Goal: Task Accomplishment & Management: Manage account settings

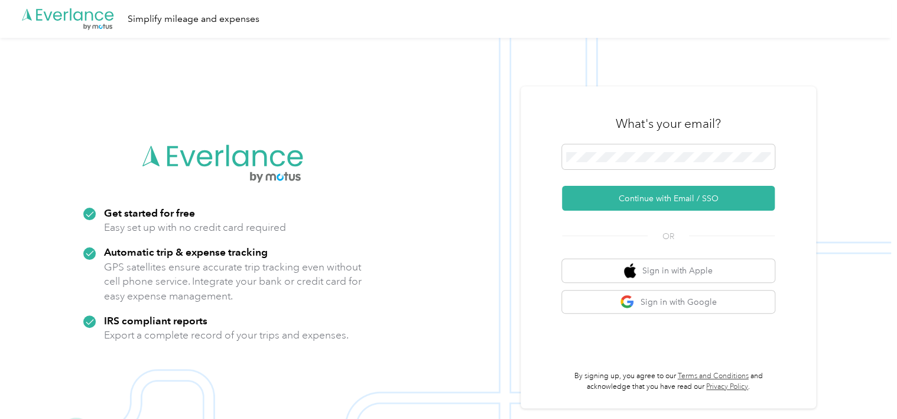
drag, startPoint x: 813, startPoint y: 151, endPoint x: 806, endPoint y: 157, distance: 10.1
click at [489, 151] on div "What's your email? Continue with Email / SSO OR Sign in with Apple Sign in with…" at bounding box center [669, 247] width 296 height 322
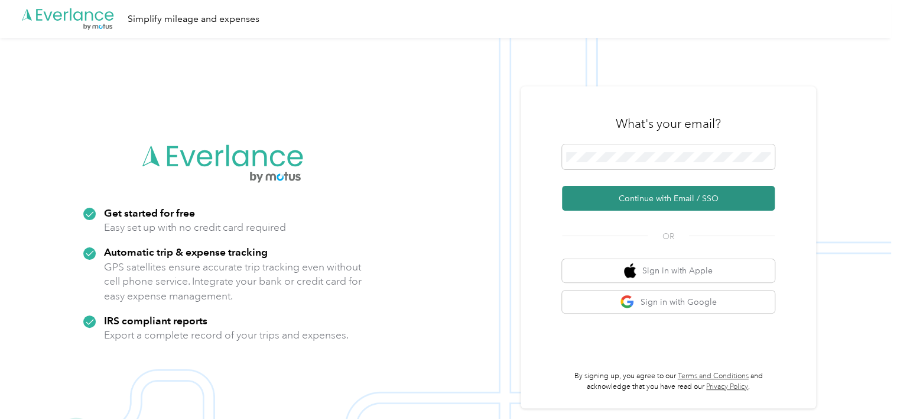
click at [489, 199] on button "Continue with Email / SSO" at bounding box center [668, 198] width 213 height 25
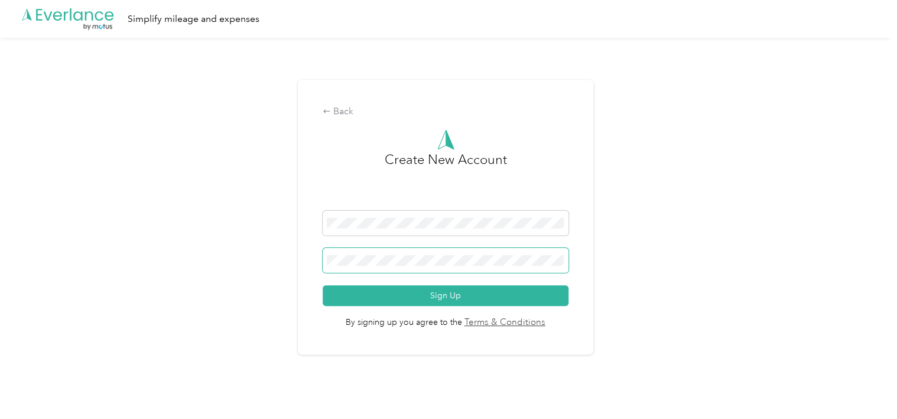
click at [411, 267] on span at bounding box center [445, 260] width 245 height 25
click at [327, 225] on span at bounding box center [445, 222] width 245 height 25
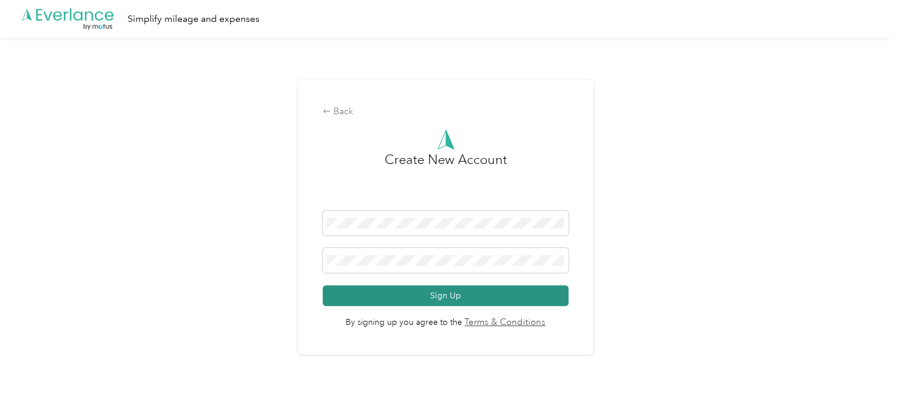
click at [414, 304] on button "Sign Up" at bounding box center [445, 295] width 245 height 21
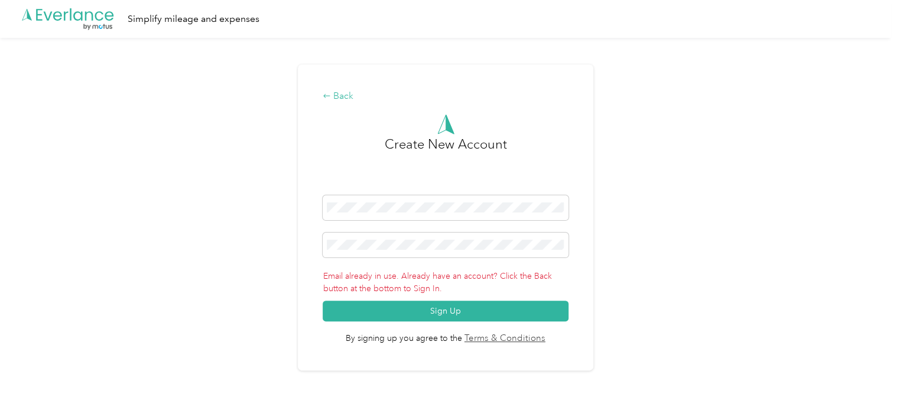
click at [342, 99] on div "Back" at bounding box center [445, 96] width 245 height 14
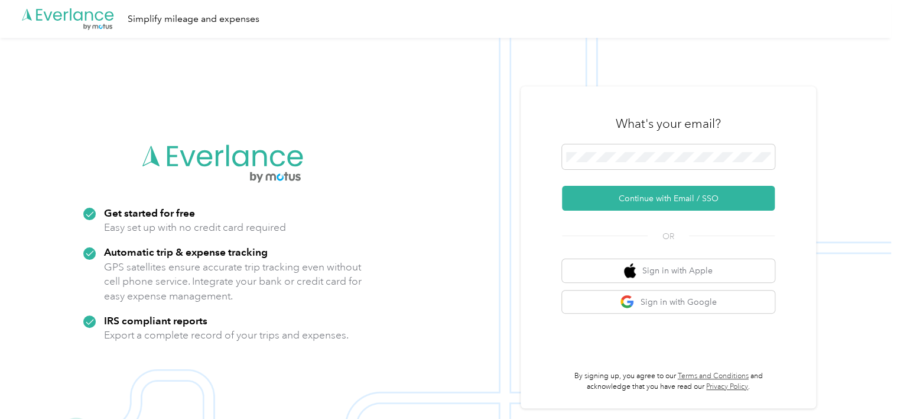
click at [463, 352] on img at bounding box center [445, 247] width 891 height 419
click at [658, 160] on span at bounding box center [668, 156] width 213 height 25
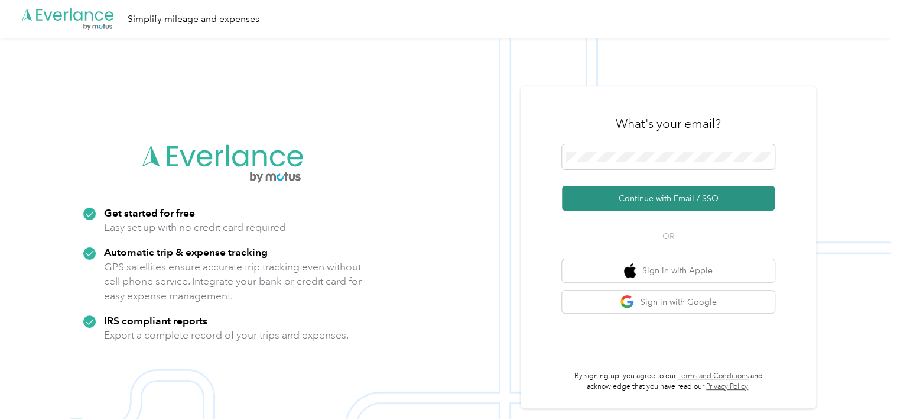
click at [648, 200] on button "Continue with Email / SSO" at bounding box center [668, 198] width 213 height 25
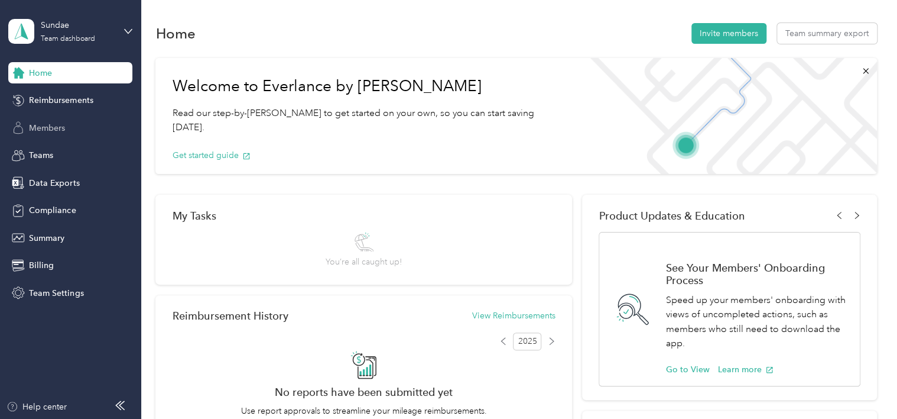
click at [83, 133] on div "Members" at bounding box center [70, 127] width 124 height 21
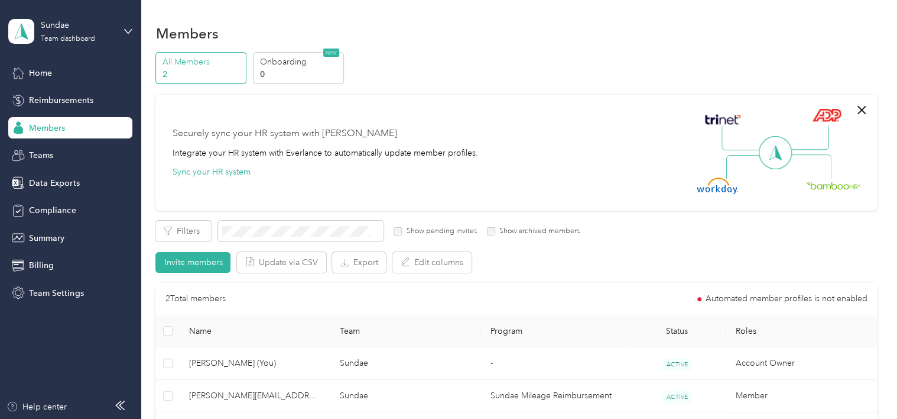
scroll to position [163, 0]
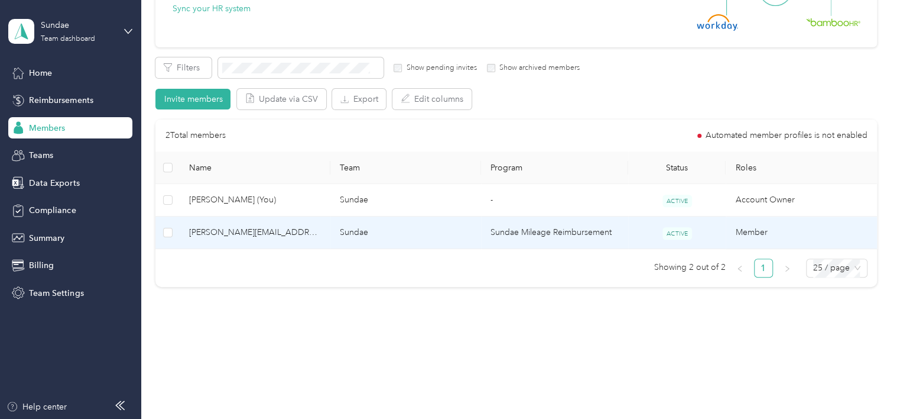
click at [557, 225] on td "Sundae Mileage Reimbursement" at bounding box center [554, 232] width 147 height 33
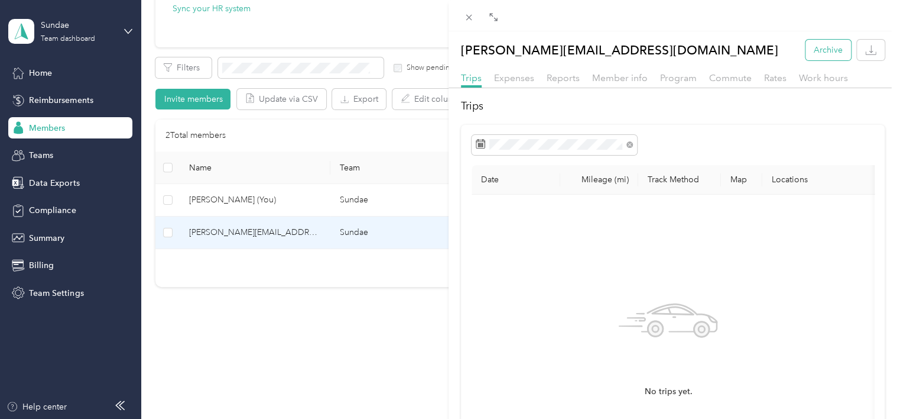
click at [828, 51] on button "Archive" at bounding box center [829, 50] width 46 height 21
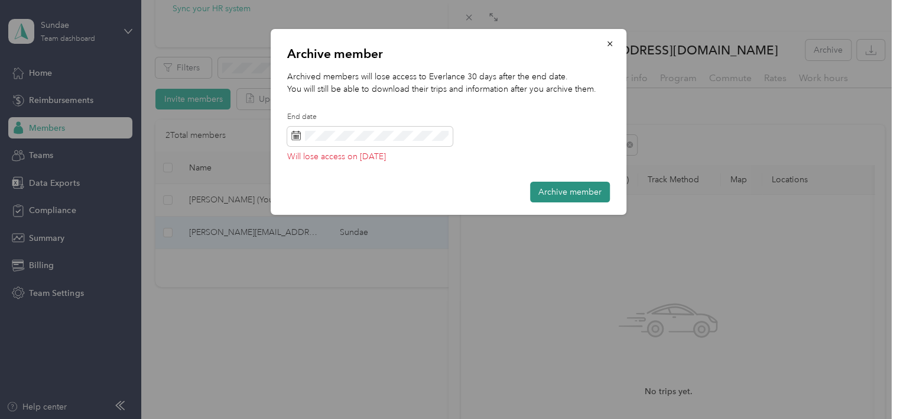
click at [568, 188] on button "Archive member" at bounding box center [570, 191] width 80 height 21
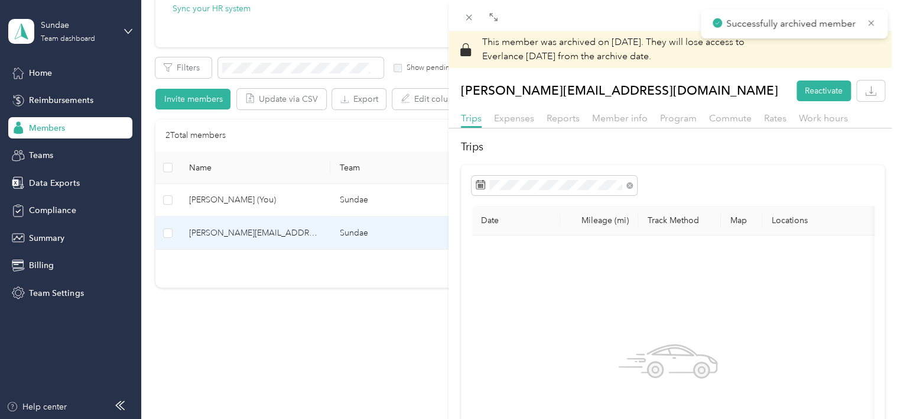
click at [376, 330] on div "This member was archived on September 30, 2025 . They will lose access to Everl…" at bounding box center [448, 209] width 897 height 419
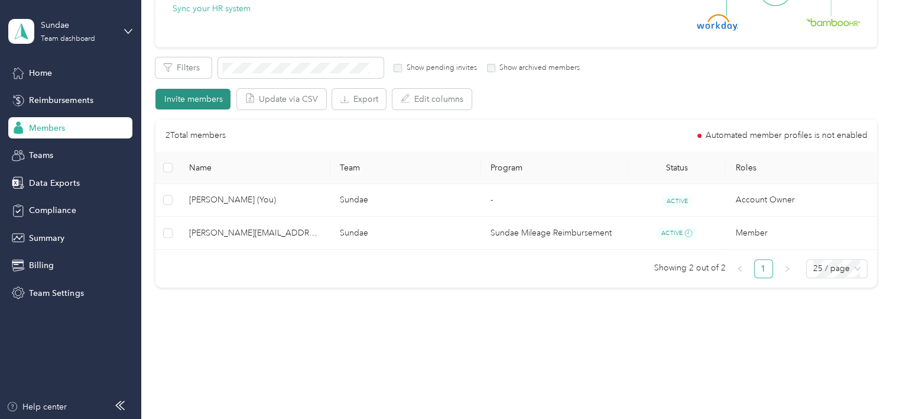
click at [187, 107] on button "Invite members" at bounding box center [192, 99] width 75 height 21
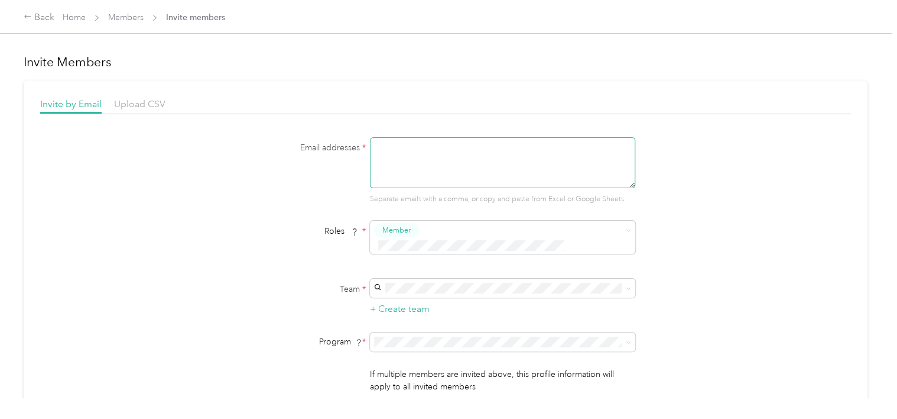
click at [437, 163] on textarea at bounding box center [502, 162] width 265 height 51
type textarea "kerani@sundae.biz"
click at [717, 210] on div "Email addresses * kerani@sundae.biz Separate emails with a comma, or copy and p…" at bounding box center [445, 279] width 811 height 284
click at [441, 306] on div "No program" at bounding box center [501, 305] width 249 height 12
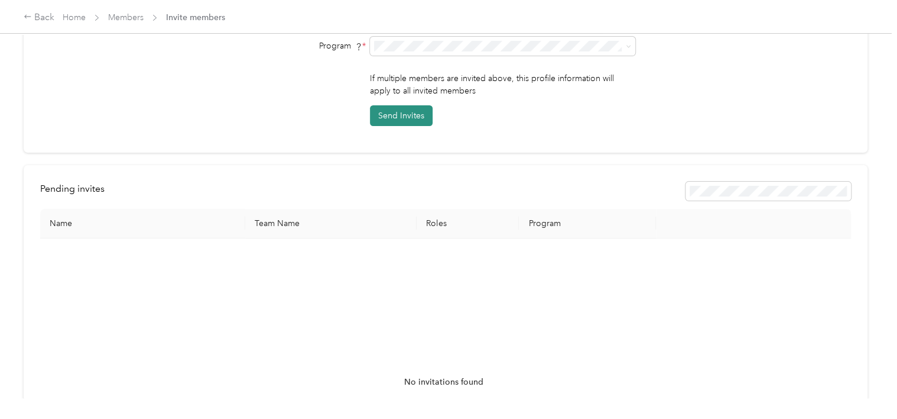
click at [409, 105] on button "Send Invites" at bounding box center [401, 115] width 63 height 21
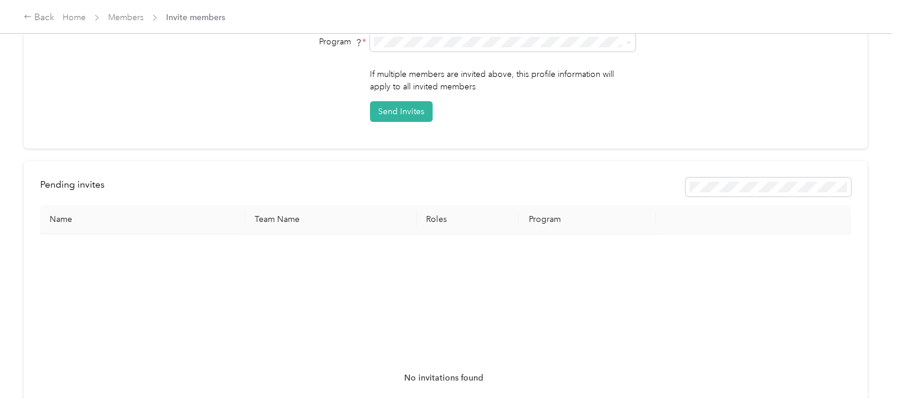
scroll to position [0, 0]
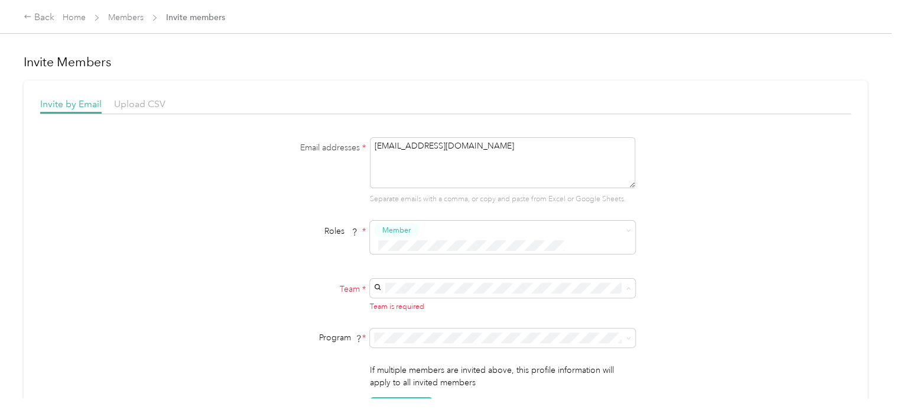
click at [449, 292] on span "Sundae (Main organization)" at bounding box center [428, 293] width 102 height 10
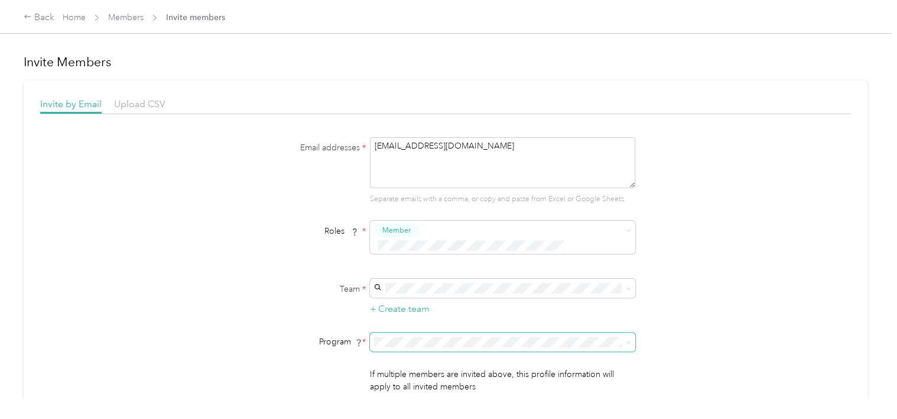
scroll to position [296, 0]
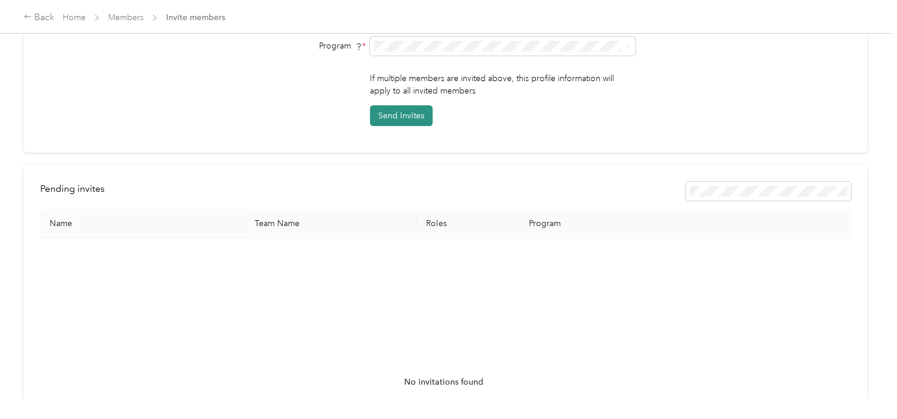
click at [408, 105] on button "Send Invites" at bounding box center [401, 115] width 63 height 21
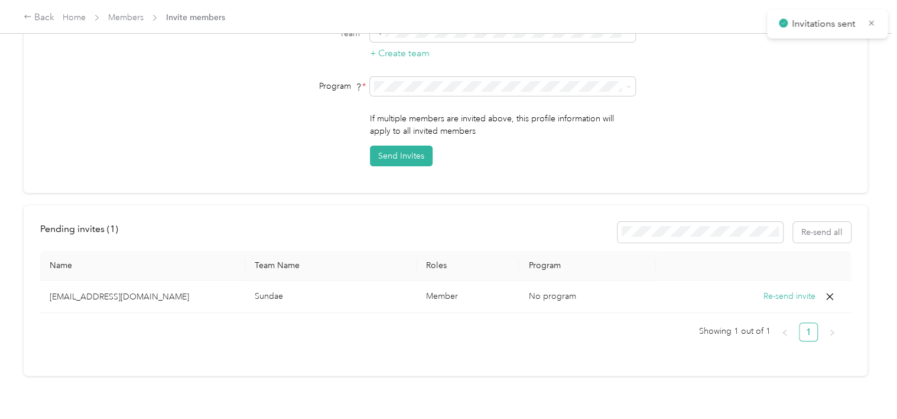
scroll to position [0, 0]
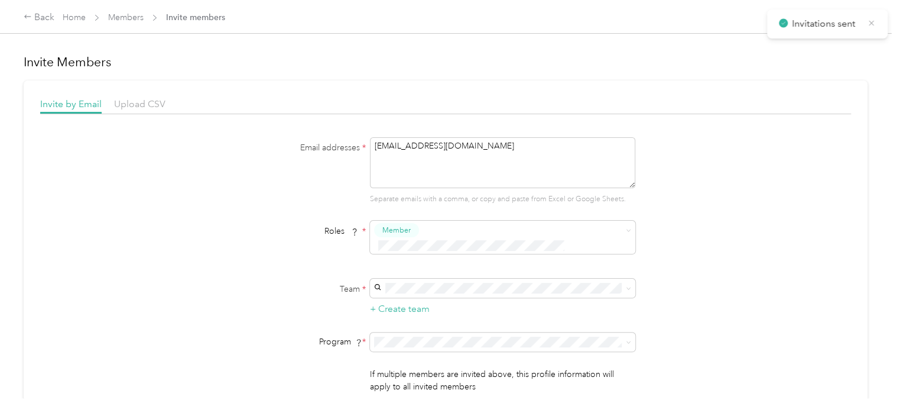
click at [868, 27] on icon at bounding box center [871, 23] width 9 height 11
click at [231, 79] on div "Invite Members Invite by Email Upload CSV Email addresses * kerani@sundae.biz S…" at bounding box center [446, 335] width 844 height 589
click at [43, 17] on div "Back" at bounding box center [39, 18] width 31 height 14
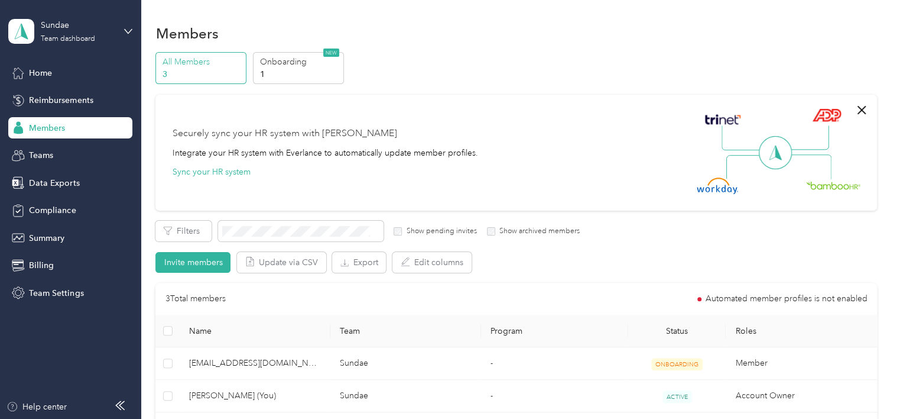
scroll to position [196, 0]
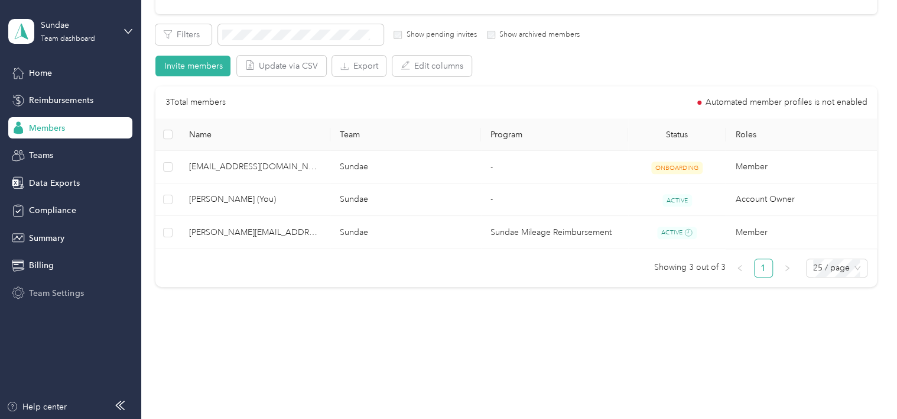
click at [54, 295] on span "Team Settings" at bounding box center [56, 293] width 54 height 12
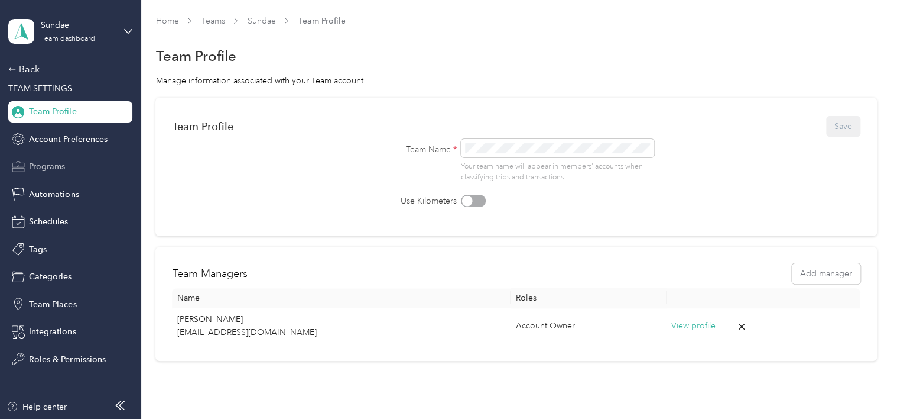
click at [36, 162] on span "Programs" at bounding box center [47, 166] width 36 height 12
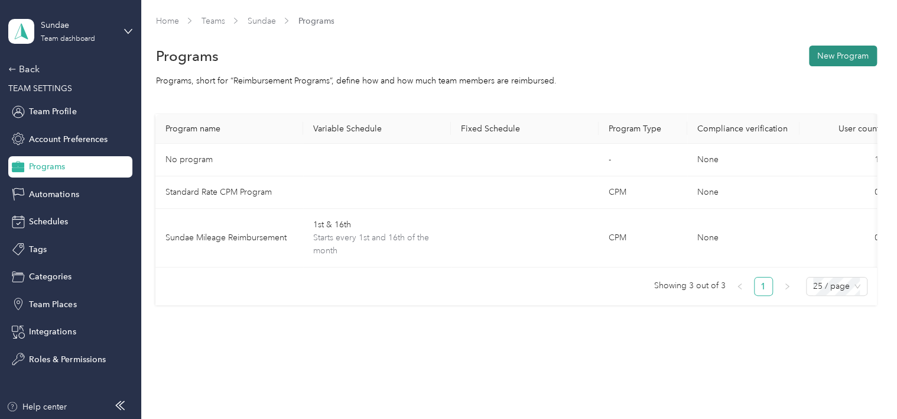
click at [845, 54] on button "New Program" at bounding box center [843, 56] width 68 height 21
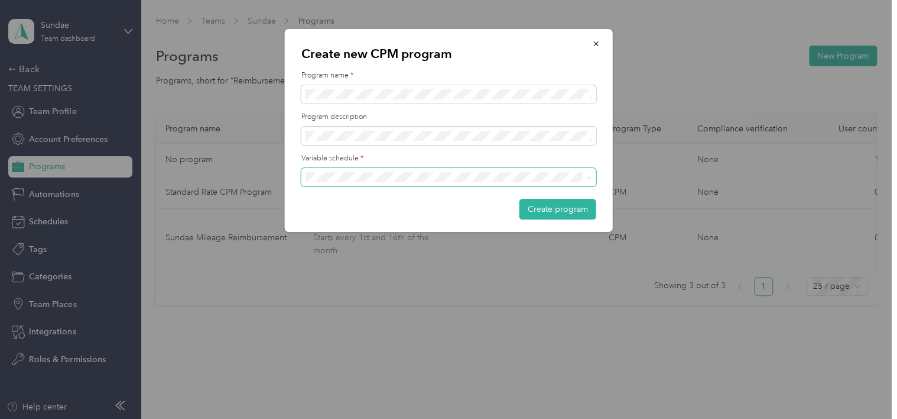
click at [358, 171] on span at bounding box center [448, 177] width 295 height 19
click at [361, 194] on div "1st & 16th" at bounding box center [448, 197] width 278 height 12
click at [546, 206] on button "Create program" at bounding box center [558, 209] width 77 height 21
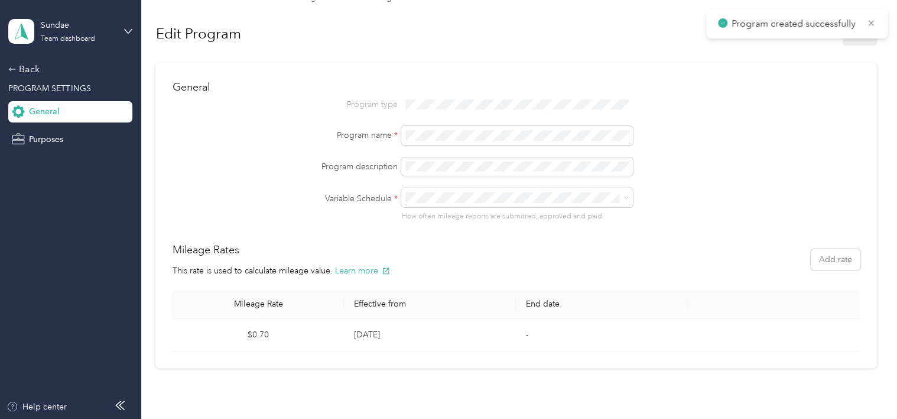
scroll to position [44, 0]
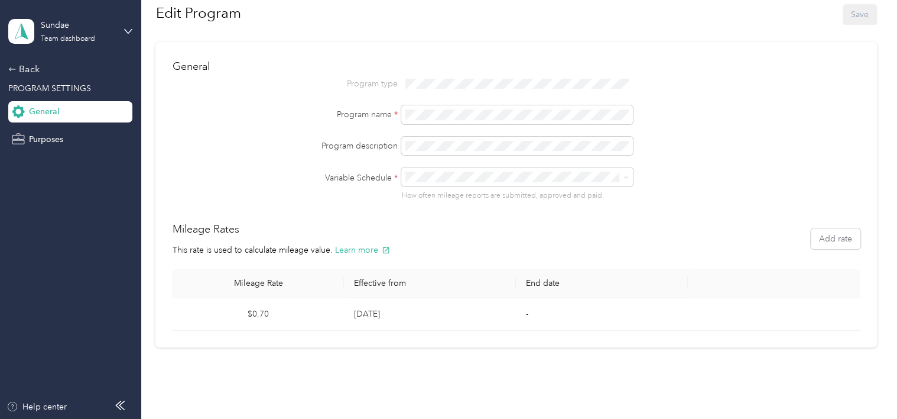
click at [364, 317] on td "Sep 30, 2025" at bounding box center [430, 314] width 172 height 33
click at [825, 241] on button "Add rate" at bounding box center [836, 238] width 50 height 21
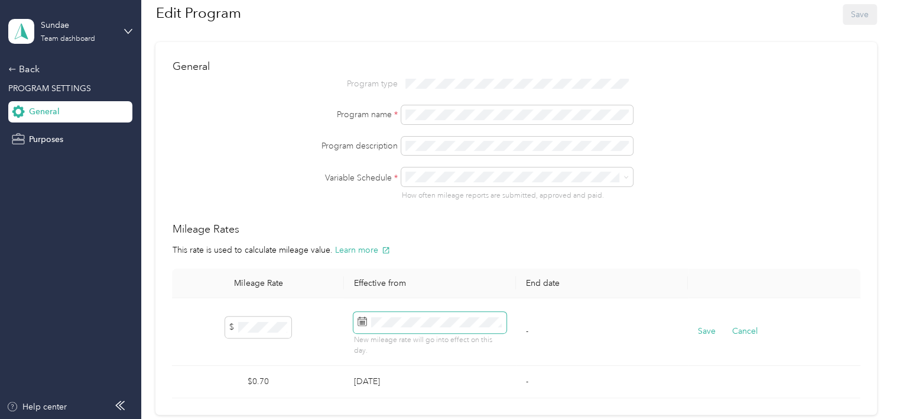
scroll to position [112, 0]
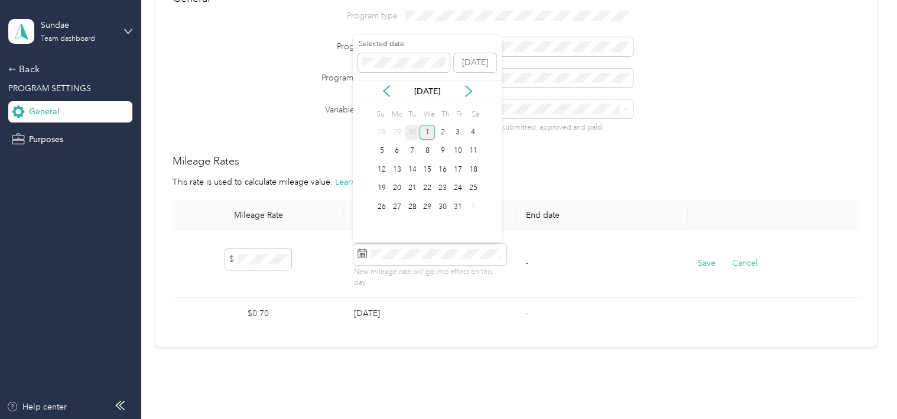
click at [430, 131] on div "1" at bounding box center [427, 132] width 15 height 15
click at [702, 262] on button "Save" at bounding box center [707, 263] width 18 height 13
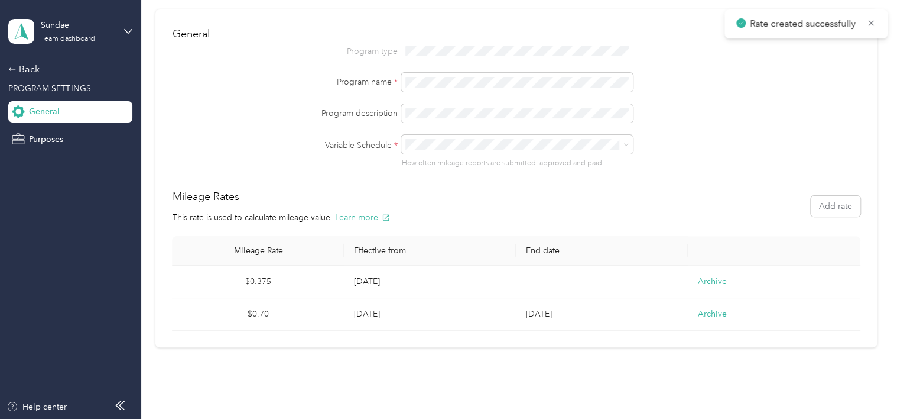
scroll to position [0, 0]
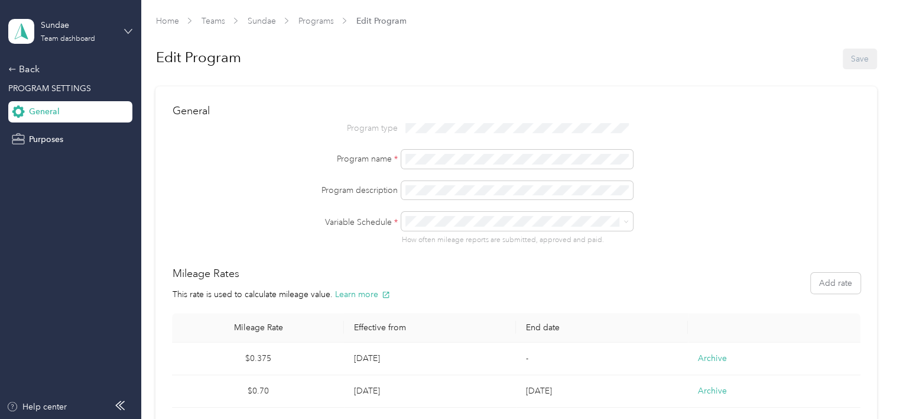
click at [129, 31] on icon at bounding box center [128, 31] width 7 height 4
click at [134, 26] on aside "Sundae Team dashboard Back PROGRAM SETTINGS General Purposes Help center" at bounding box center [70, 209] width 141 height 419
click at [21, 67] on div "Back" at bounding box center [67, 69] width 118 height 14
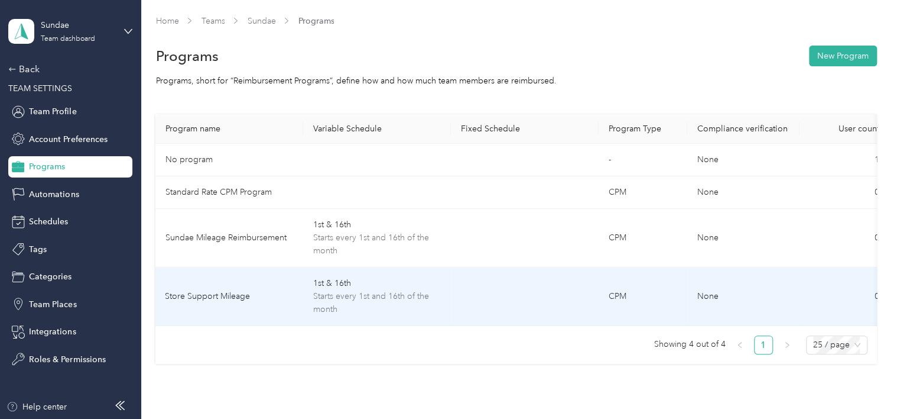
click at [231, 288] on td "Store Support Mileage" at bounding box center [229, 296] width 148 height 59
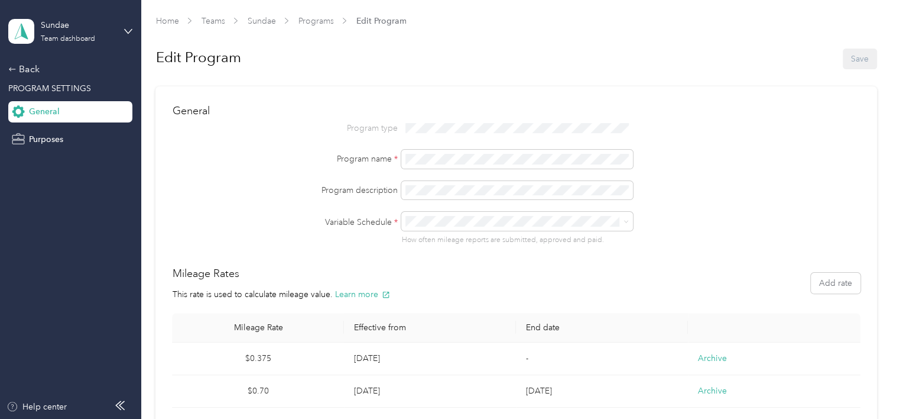
click at [122, 24] on div "Sundae Team dashboard" at bounding box center [70, 31] width 124 height 41
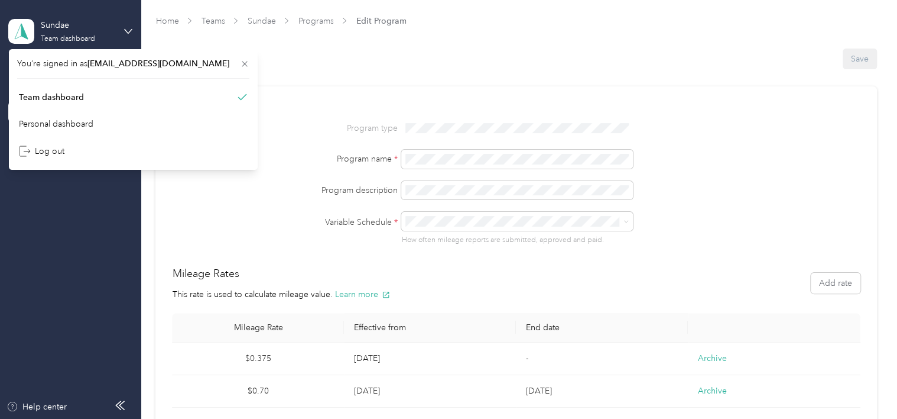
click at [121, 28] on div "Sundae Team dashboard" at bounding box center [70, 31] width 124 height 41
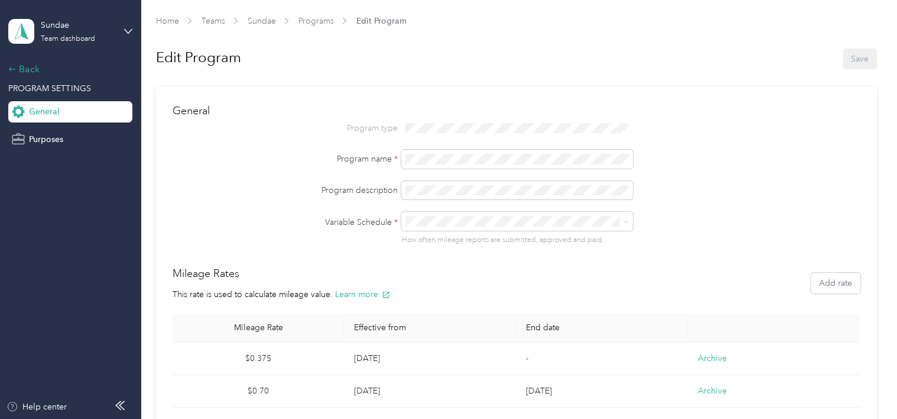
click at [21, 65] on div "Back" at bounding box center [67, 69] width 118 height 14
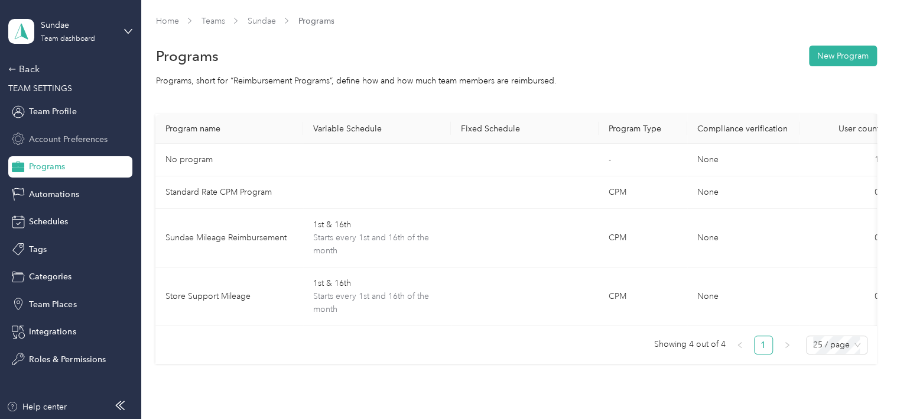
click at [77, 144] on span "Account Preferences" at bounding box center [68, 139] width 78 height 12
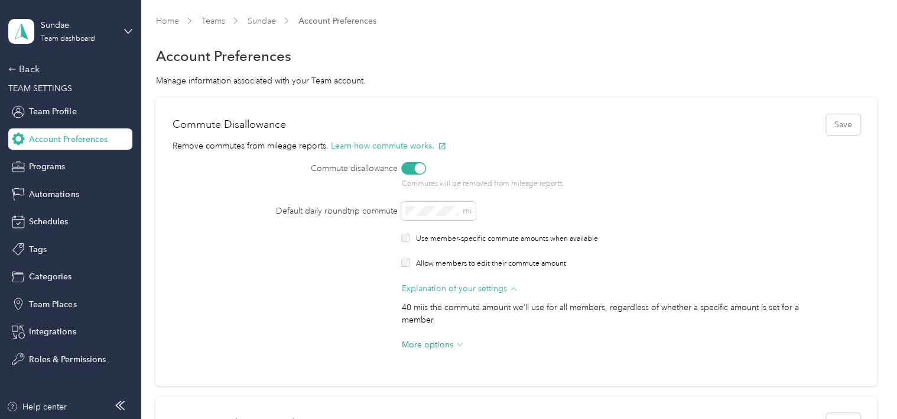
click at [434, 349] on span "More options" at bounding box center [426, 344] width 51 height 12
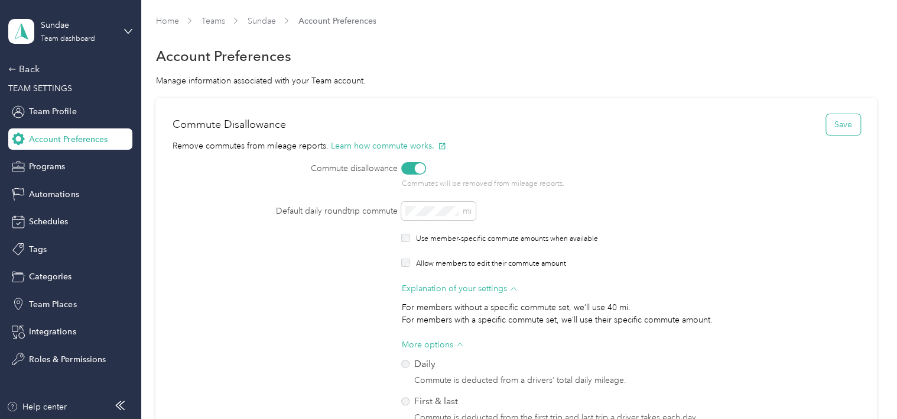
click at [842, 130] on button "Save" at bounding box center [843, 124] width 34 height 21
click at [47, 114] on span "Team Profile" at bounding box center [52, 111] width 47 height 12
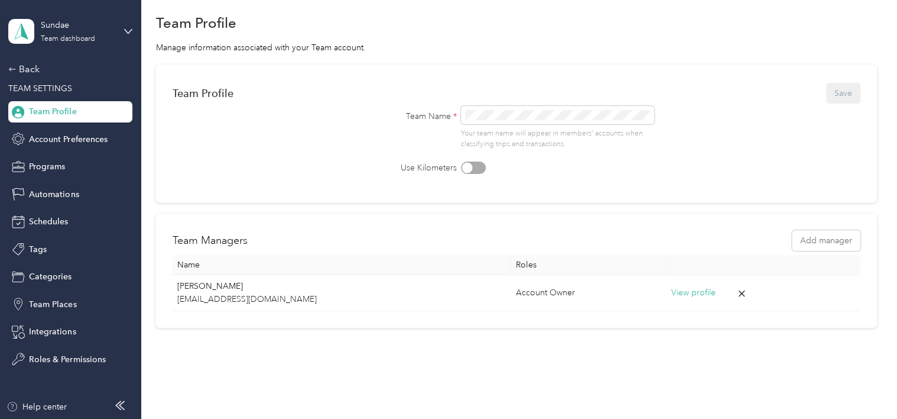
scroll to position [63, 0]
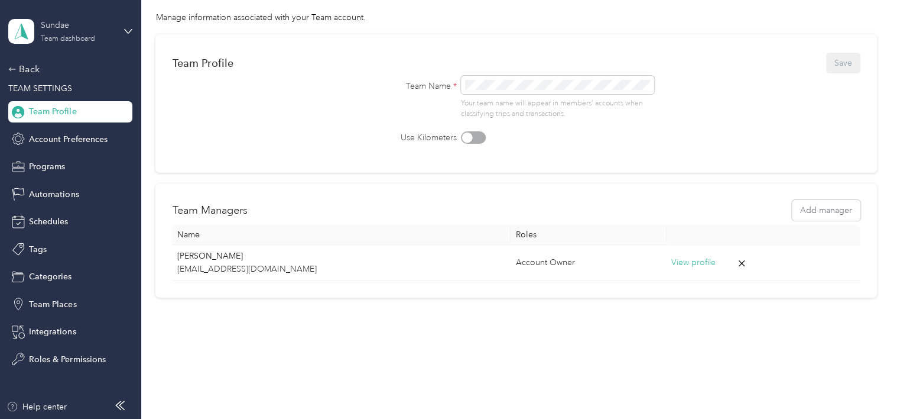
click at [77, 30] on div "Sundae" at bounding box center [78, 25] width 74 height 12
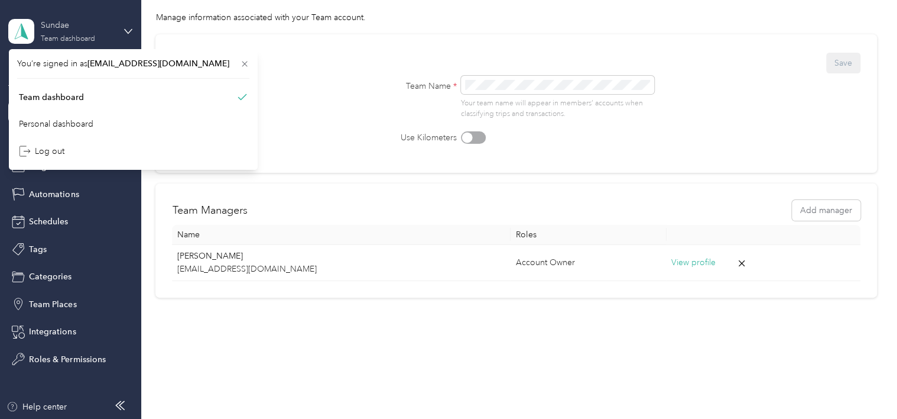
click at [78, 27] on div "Sundae" at bounding box center [78, 25] width 74 height 12
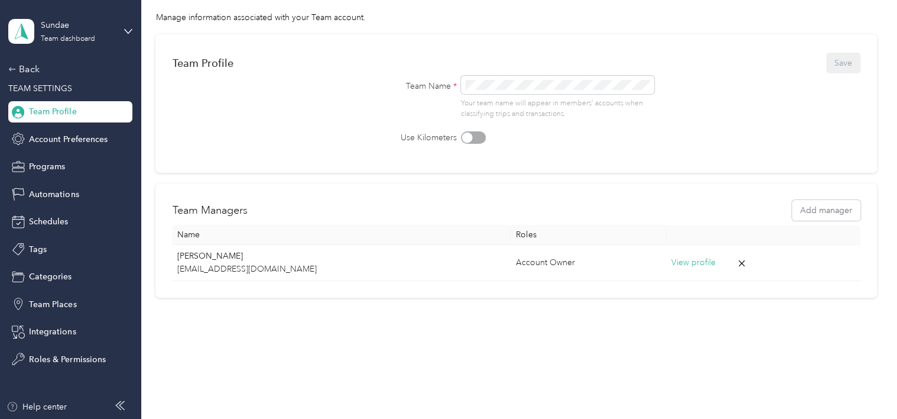
click at [121, 408] on icon at bounding box center [119, 404] width 9 height 9
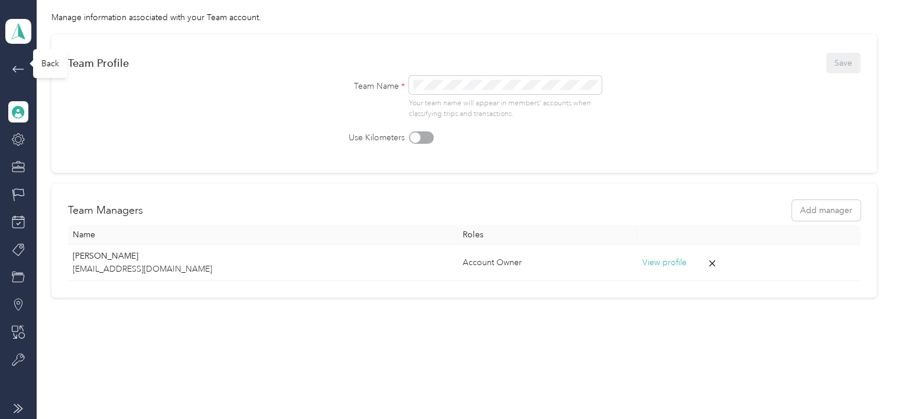
click at [12, 70] on icon at bounding box center [18, 69] width 14 height 14
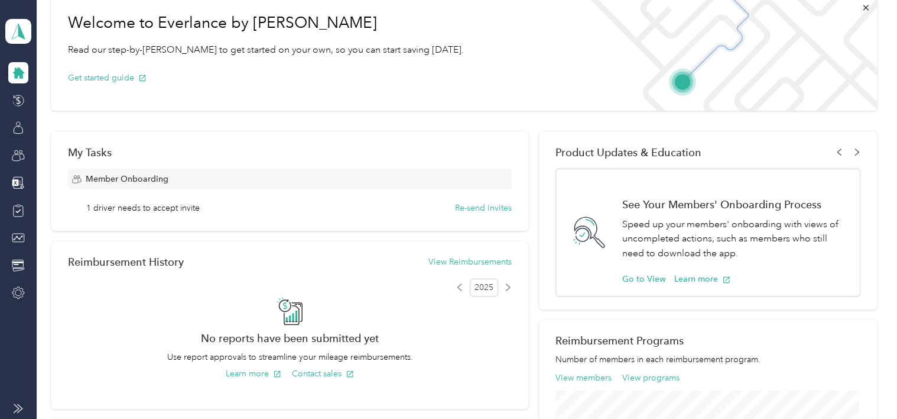
click at [16, 75] on icon at bounding box center [18, 72] width 11 height 11
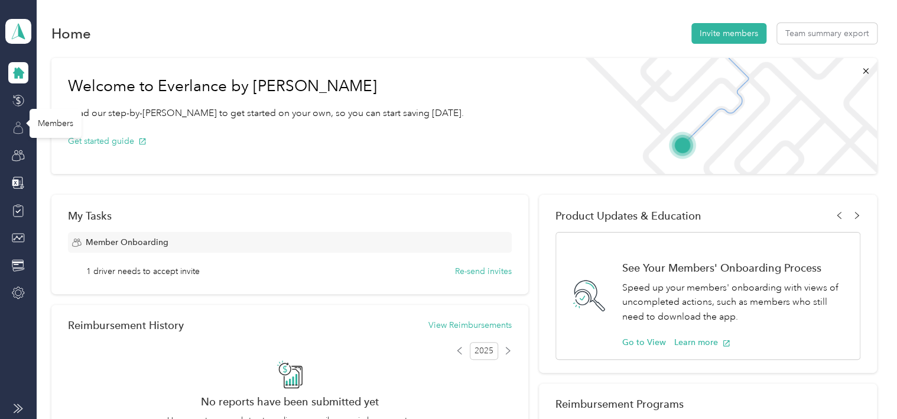
click at [17, 132] on icon at bounding box center [18, 127] width 13 height 13
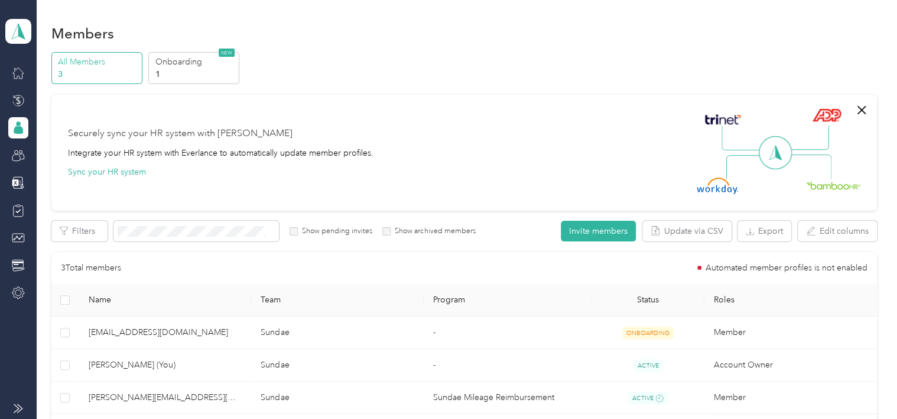
scroll to position [166, 0]
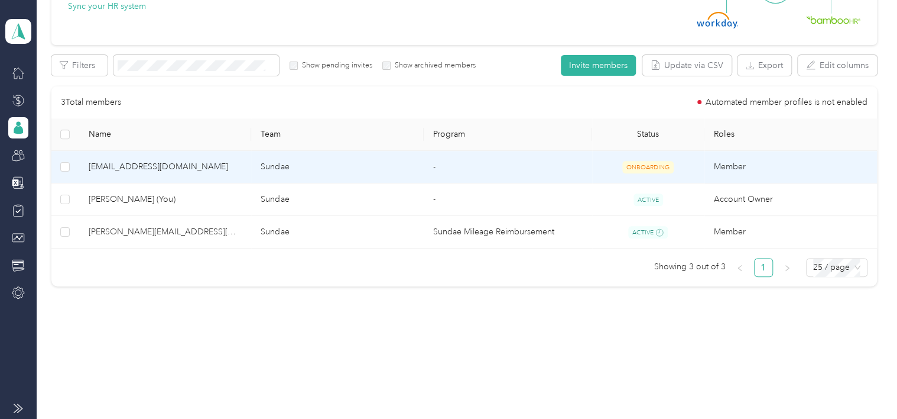
click at [326, 177] on td "Sundae" at bounding box center [337, 167] width 173 height 33
click at [97, 164] on span "kerani@sundae.biz" at bounding box center [166, 166] width 154 height 13
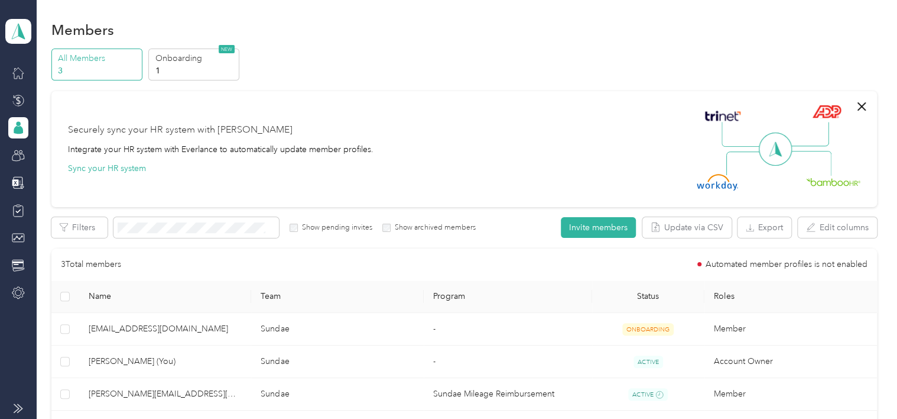
scroll to position [0, 0]
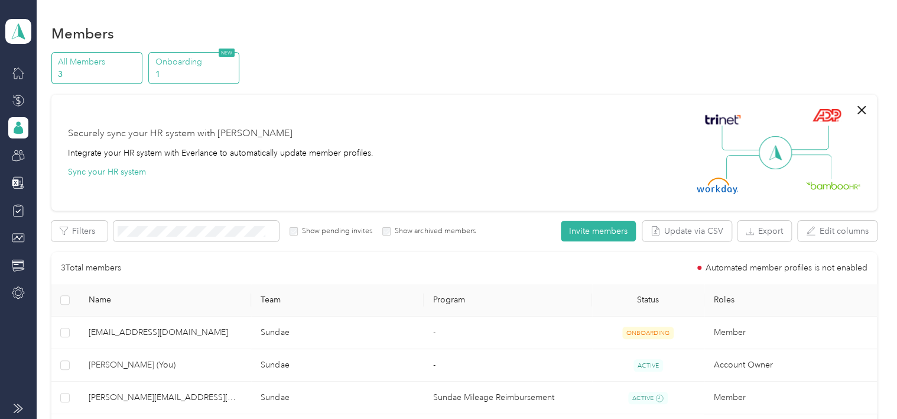
click at [185, 71] on p "1" at bounding box center [195, 74] width 80 height 12
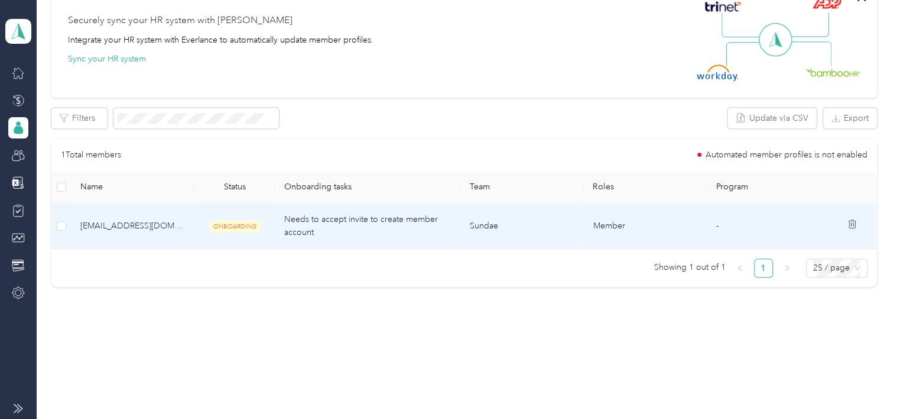
scroll to position [365, 0]
click at [256, 115] on icon "button" at bounding box center [260, 119] width 8 height 8
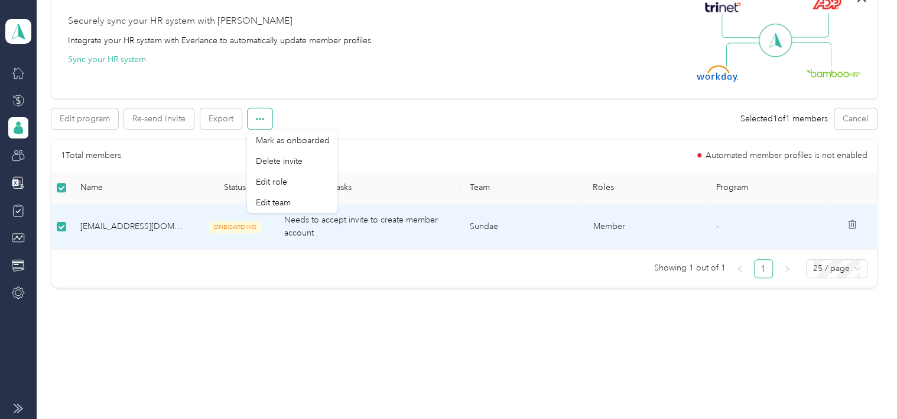
click at [256, 115] on icon "button" at bounding box center [260, 119] width 8 height 8
click at [99, 118] on button "Edit program" at bounding box center [84, 118] width 67 height 21
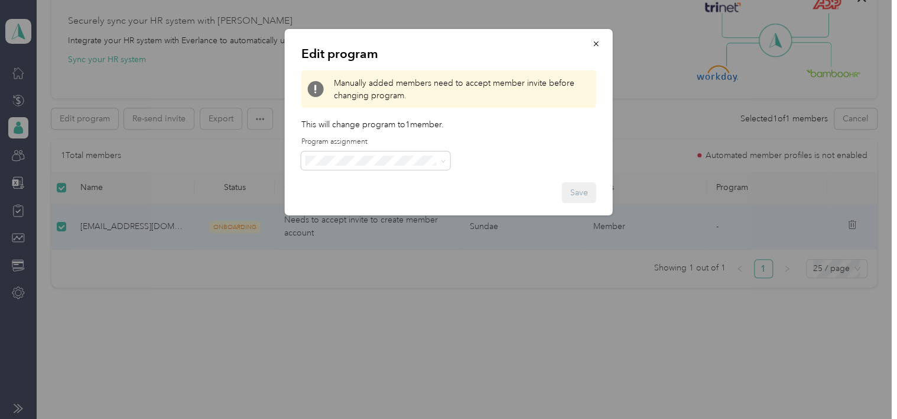
click at [414, 254] on span "Store Support Mileage (CPM)" at bounding box center [364, 256] width 110 height 10
click at [580, 193] on button "Save" at bounding box center [579, 192] width 34 height 21
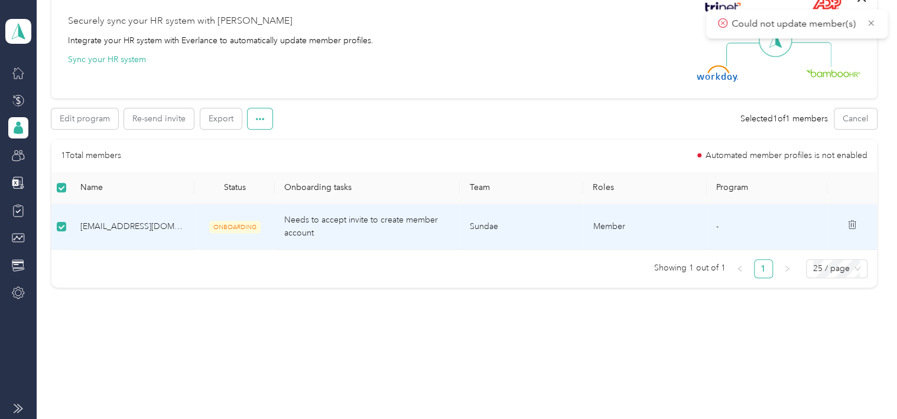
click at [258, 118] on icon "button" at bounding box center [260, 119] width 8 height 8
click at [874, 22] on icon at bounding box center [871, 23] width 9 height 11
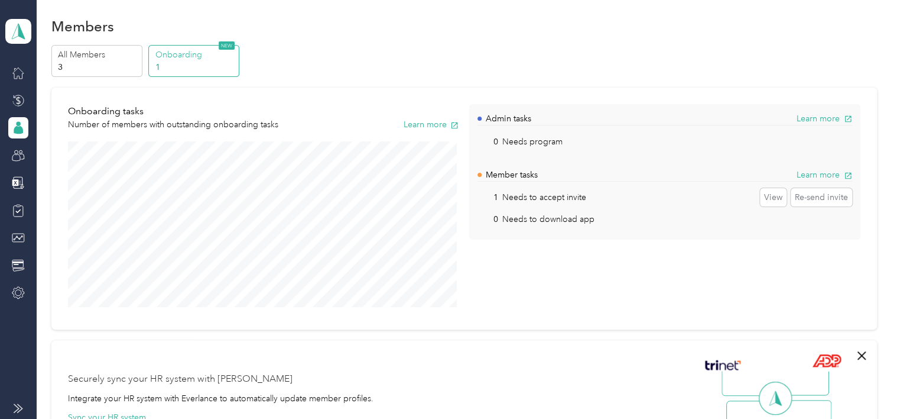
scroll to position [0, 0]
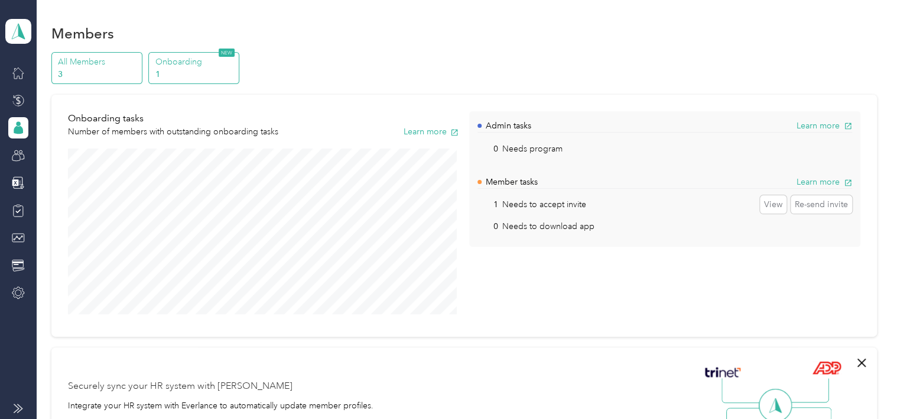
click at [66, 67] on p "All Members" at bounding box center [98, 62] width 80 height 12
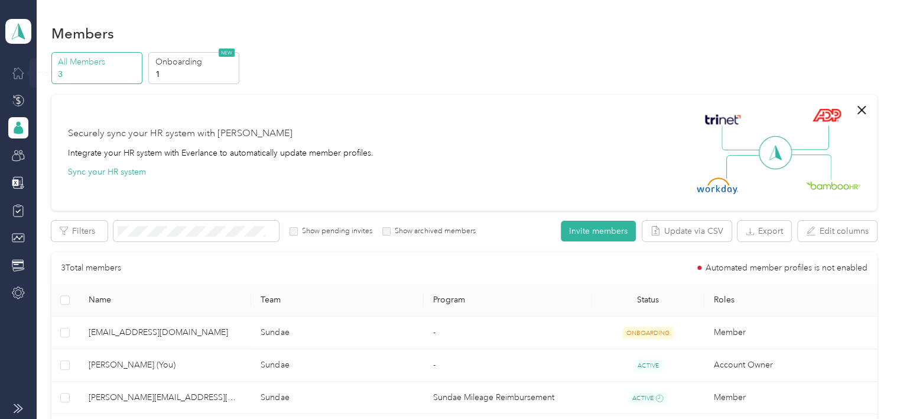
click at [15, 70] on icon at bounding box center [18, 72] width 13 height 13
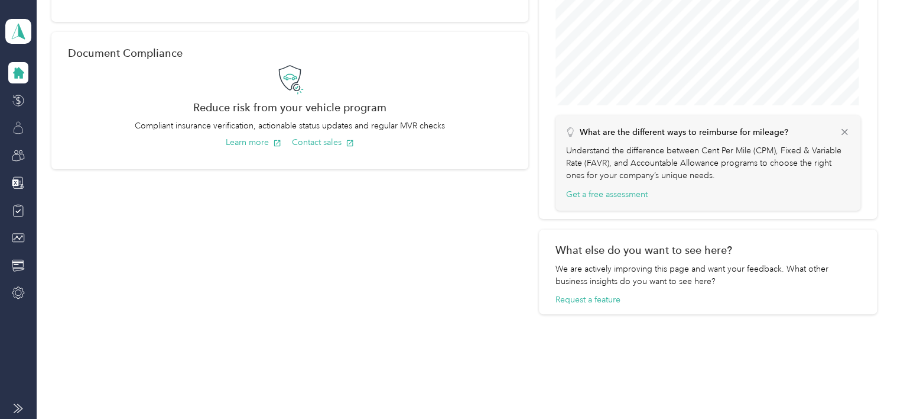
scroll to position [467, 0]
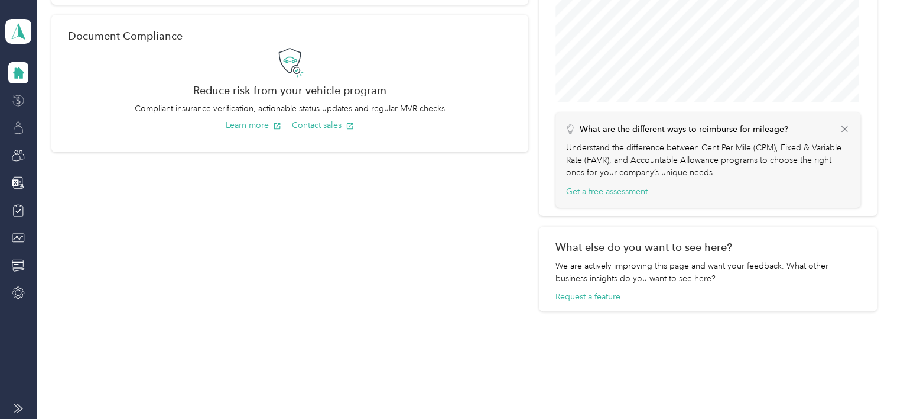
click at [25, 101] on div at bounding box center [18, 100] width 20 height 21
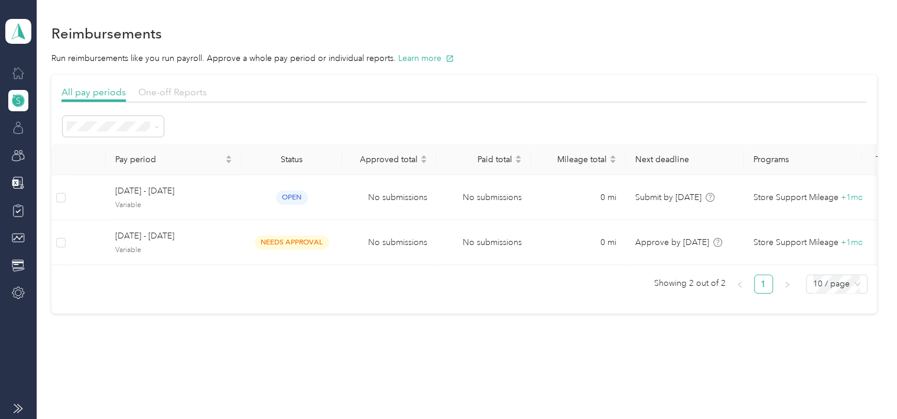
click at [168, 86] on span "One-off Reports" at bounding box center [172, 91] width 69 height 11
